Goal: Use online tool/utility: Utilize a website feature to perform a specific function

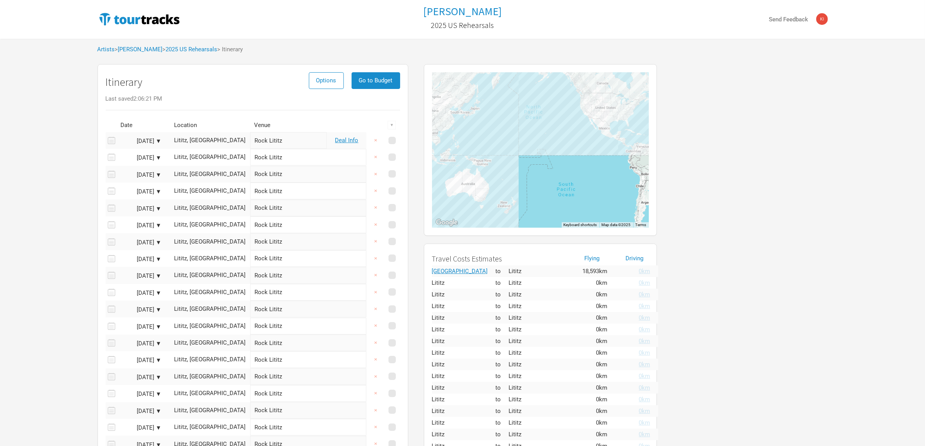
drag, startPoint x: 66, startPoint y: 89, endPoint x: 129, endPoint y: 52, distance: 73.0
click at [67, 88] on div "Tame Impala 2025 US Rehearsals Send Feedback Artists > [GEOGRAPHIC_DATA] > 2025…" at bounding box center [462, 286] width 925 height 573
click at [139, 49] on link "[PERSON_NAME]" at bounding box center [140, 49] width 45 height 7
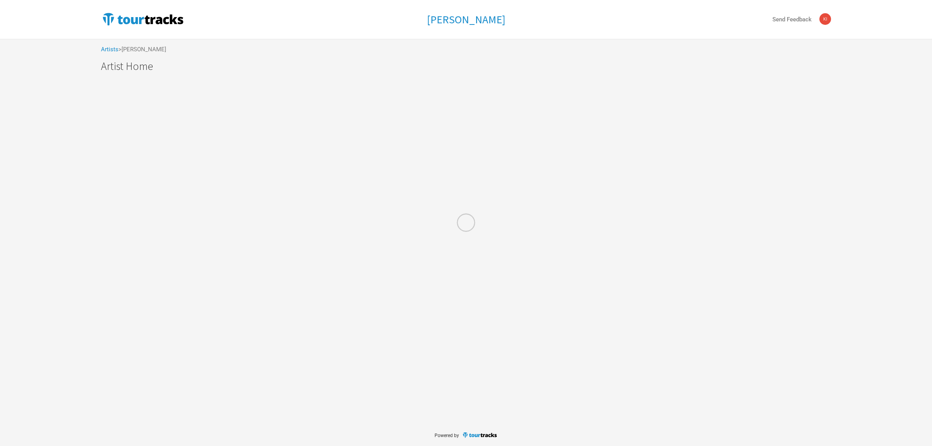
click at [134, 51] on div at bounding box center [466, 223] width 932 height 446
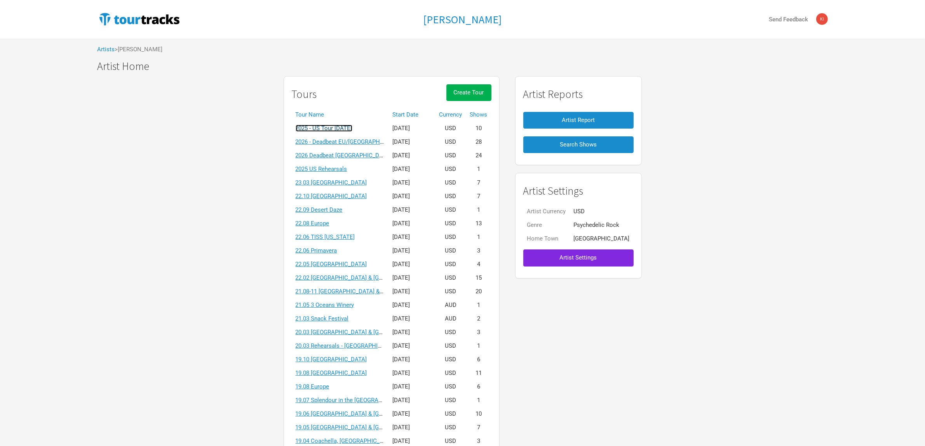
click at [352, 128] on link "2025 - US Tour [DATE]" at bounding box center [324, 128] width 57 height 7
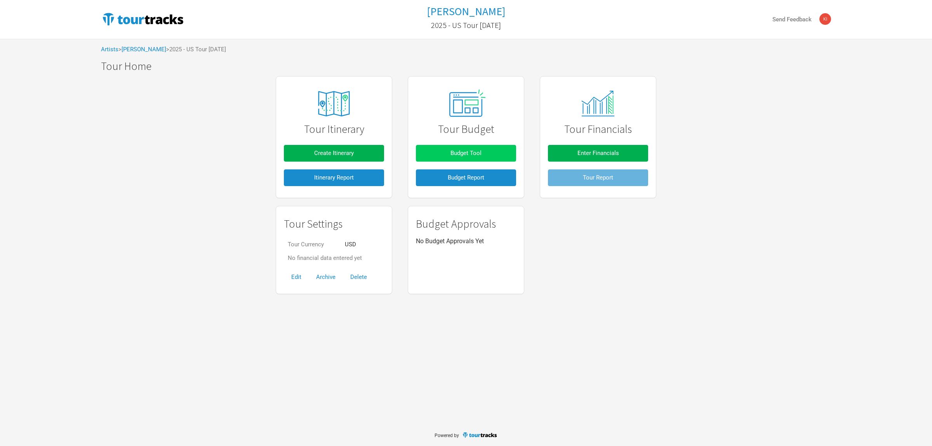
click at [455, 153] on span "Budget Tool" at bounding box center [465, 153] width 31 height 7
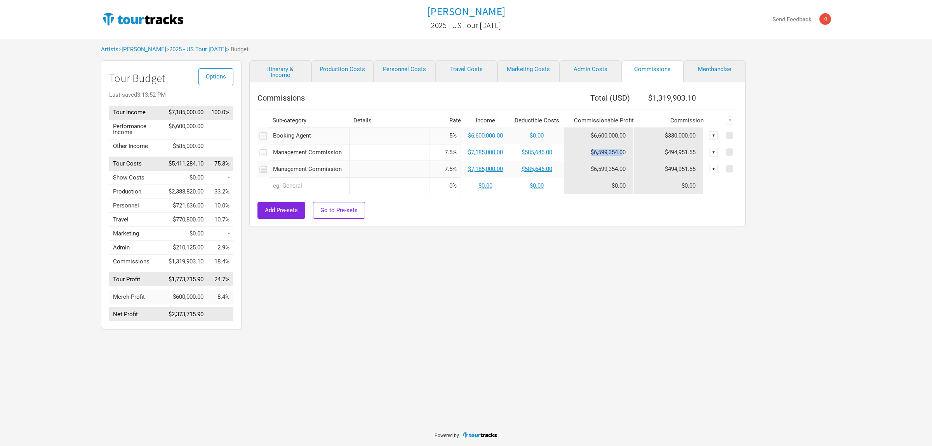
drag, startPoint x: 624, startPoint y: 153, endPoint x: 576, endPoint y: 152, distance: 47.8
click at [576, 152] on td "$6,599,354.00" at bounding box center [599, 152] width 70 height 17
click at [606, 257] on div "Itinerary & Income Production Costs Personnel Costs Travel Costs Marketing Cost…" at bounding box center [490, 196] width 496 height 273
drag, startPoint x: 195, startPoint y: 280, endPoint x: 148, endPoint y: 283, distance: 46.8
click at [148, 283] on tr "Tour Profit $1,773,715.90 24.7%" at bounding box center [171, 279] width 124 height 14
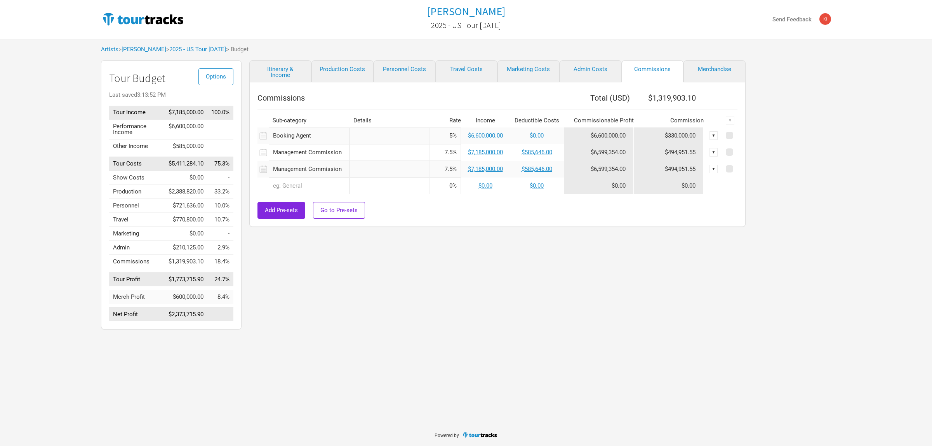
click at [364, 307] on div "Itinerary & Income Production Costs Personnel Costs Travel Costs Marketing Cost…" at bounding box center [490, 196] width 496 height 273
drag, startPoint x: 153, startPoint y: 277, endPoint x: 165, endPoint y: 277, distance: 11.7
click at [136, 277] on tr "Tour Profit $1,773,715.90 24.7%" at bounding box center [171, 279] width 124 height 14
click at [332, 277] on div "Itinerary & Income Production Costs Personnel Costs Travel Costs Marketing Cost…" at bounding box center [490, 196] width 496 height 273
drag, startPoint x: 412, startPoint y: 424, endPoint x: 420, endPoint y: 405, distance: 20.6
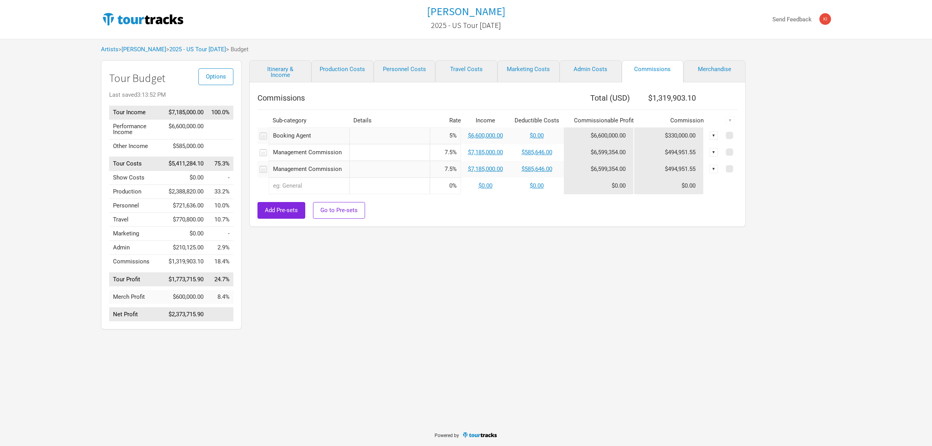
click at [413, 419] on body "Tame Impala 2025 - US Tour [DATE] Send Feedback Artists > Tame Impala > 2025 - …" at bounding box center [466, 223] width 932 height 446
drag, startPoint x: 420, startPoint y: 405, endPoint x: 409, endPoint y: 375, distance: 32.5
click at [423, 393] on div "Tame Impala 2025 - US Tour [DATE] Send Feedback Artists > Tame Impala > 2025 - …" at bounding box center [466, 212] width 932 height 424
click at [362, 356] on div "Tame Impala 2025 - US Tour [DATE] Send Feedback Artists > Tame Impala > 2025 - …" at bounding box center [466, 212] width 932 height 424
drag, startPoint x: 251, startPoint y: 364, endPoint x: 180, endPoint y: 282, distance: 108.4
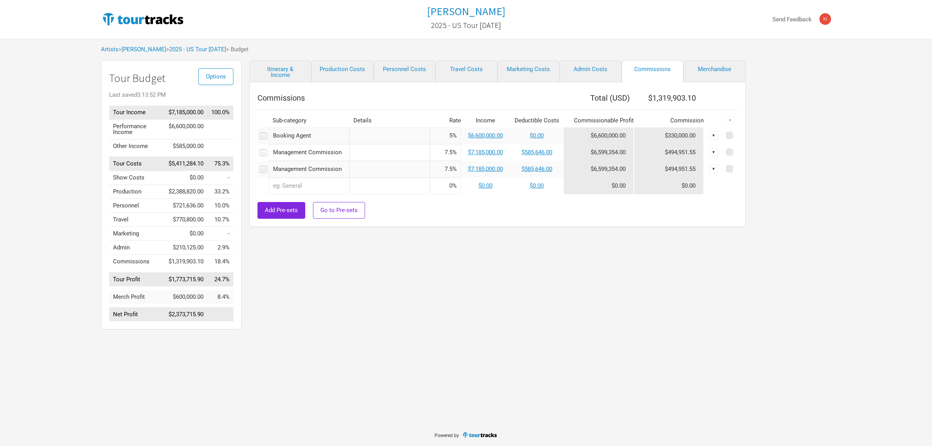
click at [251, 358] on div "Tame Impala 2025 - US Tour [DATE] Send Feedback Artists > Tame Impala > 2025 - …" at bounding box center [466, 212] width 932 height 424
drag, startPoint x: 203, startPoint y: 261, endPoint x: 152, endPoint y: 263, distance: 50.9
click at [152, 263] on tr "Commissions $1,319,903.10 18.4%" at bounding box center [171, 262] width 124 height 14
drag, startPoint x: 407, startPoint y: 307, endPoint x: 254, endPoint y: 283, distance: 155.3
click at [407, 307] on div "Itinerary & Income Production Costs Personnel Costs Travel Costs Marketing Cost…" at bounding box center [490, 196] width 496 height 273
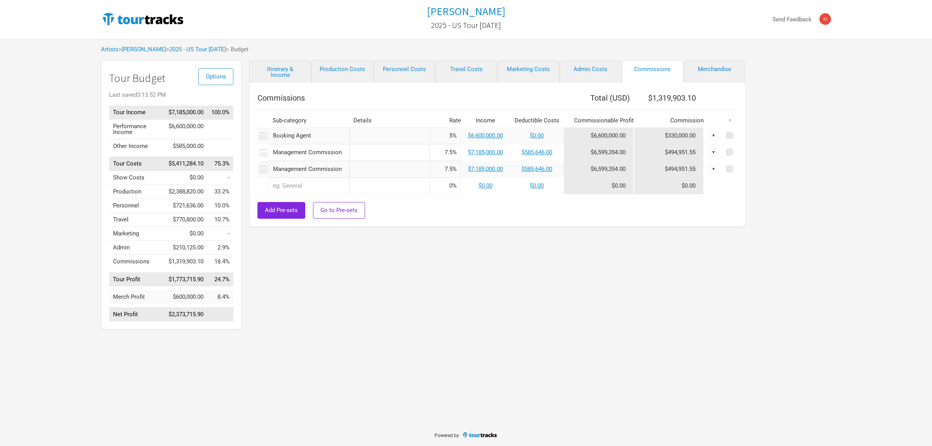
click at [527, 309] on div "Itinerary & Income Production Costs Personnel Costs Travel Costs Marketing Cost…" at bounding box center [490, 196] width 496 height 273
drag, startPoint x: 409, startPoint y: 318, endPoint x: 338, endPoint y: 298, distance: 73.7
click at [409, 318] on div "Itinerary & Income Production Costs Personnel Costs Travel Costs Marketing Cost…" at bounding box center [490, 196] width 496 height 273
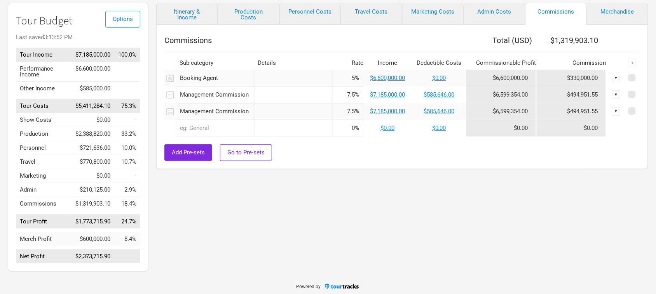
scroll to position [58, 0]
click at [443, 94] on link "$585,646.00" at bounding box center [439, 93] width 31 height 7
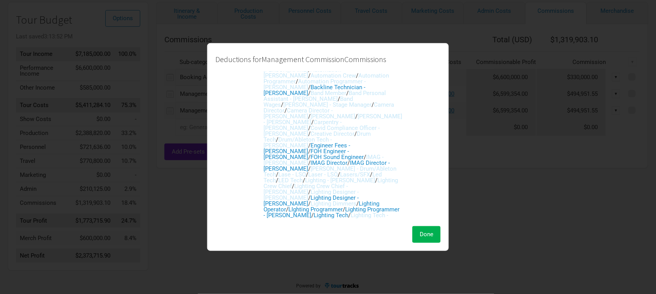
scroll to position [94, 0]
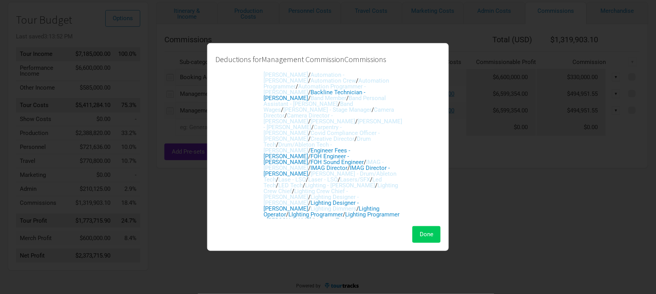
click at [424, 237] on span "Done" at bounding box center [426, 234] width 14 height 7
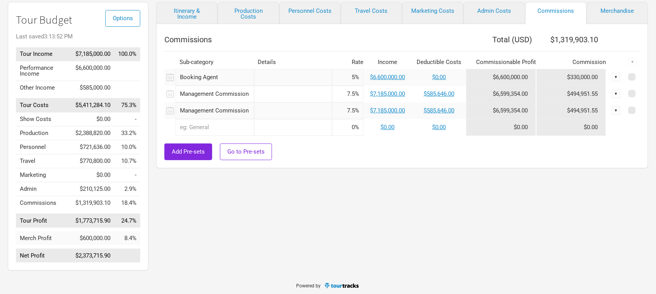
click at [465, 216] on div "Itinerary & Income Production Costs Personnel Costs Travel Costs Marketing Cost…" at bounding box center [394, 138] width 492 height 273
drag, startPoint x: 598, startPoint y: 94, endPoint x: 551, endPoint y: 102, distance: 48.5
click at [551, 102] on td "$494,951.55" at bounding box center [571, 94] width 70 height 17
click at [593, 197] on div "Itinerary & Income Production Costs Personnel Costs Travel Costs Marketing Cost…" at bounding box center [394, 138] width 492 height 273
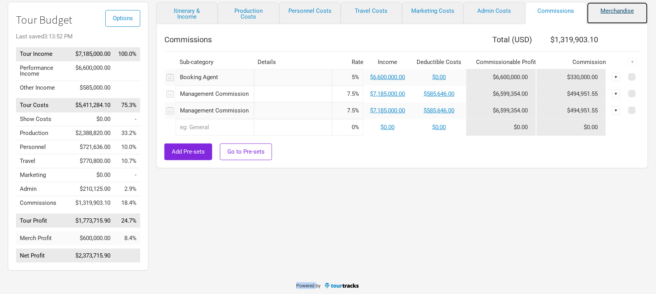
click at [612, 10] on link "Merchandise" at bounding box center [616, 13] width 61 height 22
select select "% of Gross Merch"
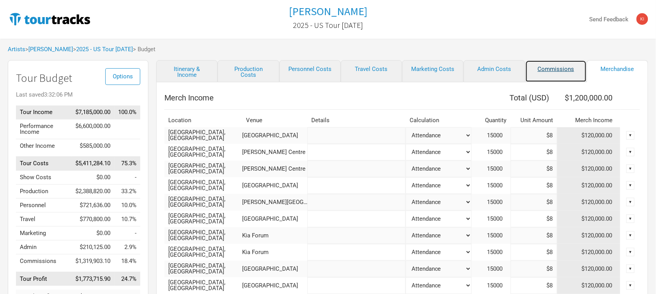
click at [567, 69] on link "Commissions" at bounding box center [555, 71] width 61 height 22
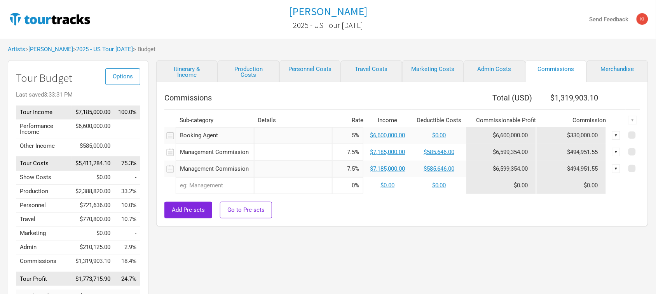
click at [430, 43] on div "Artists > [PERSON_NAME] > 2025 - US Tour [DATE] > Budget" at bounding box center [328, 49] width 656 height 21
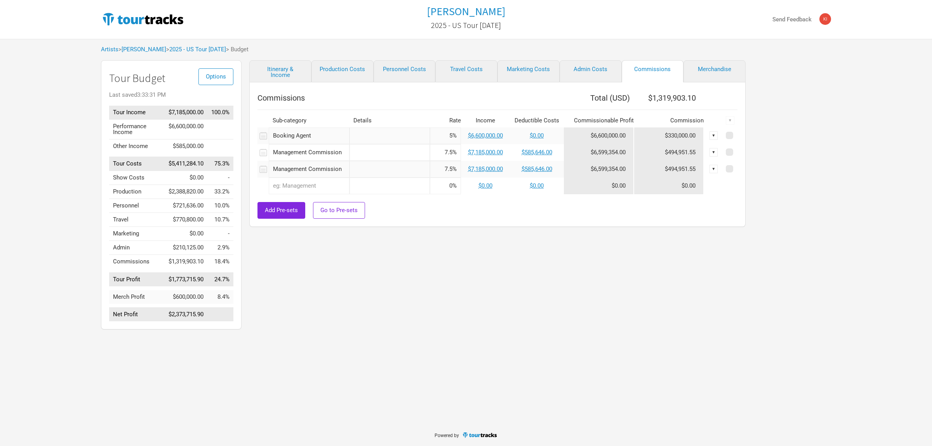
click at [847, 280] on div "Tame Impala 2025 - US Tour [DATE] Send Feedback Artists > [GEOGRAPHIC_DATA] > 2…" at bounding box center [466, 166] width 932 height 333
